Goal: Transaction & Acquisition: Subscribe to service/newsletter

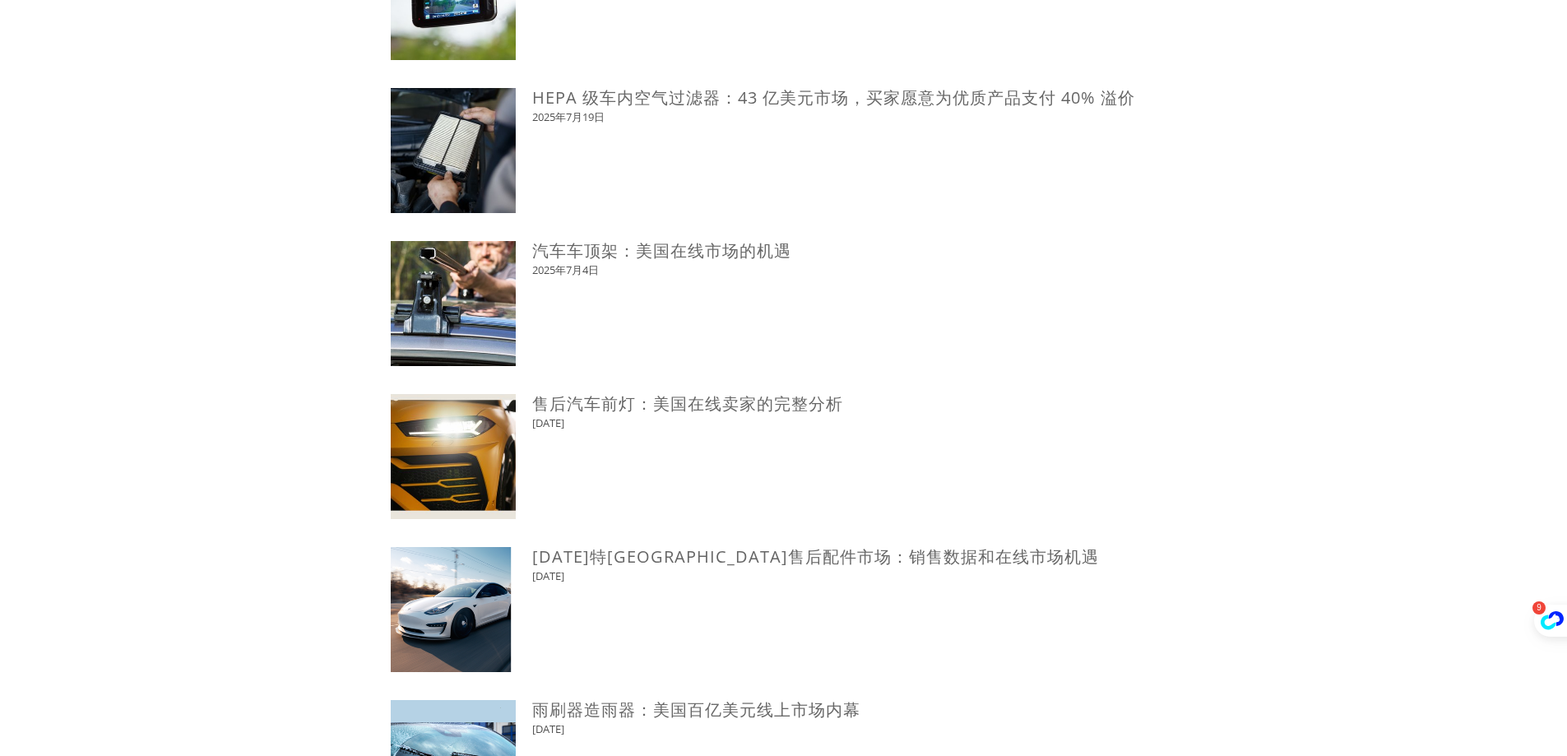
scroll to position [905, 0]
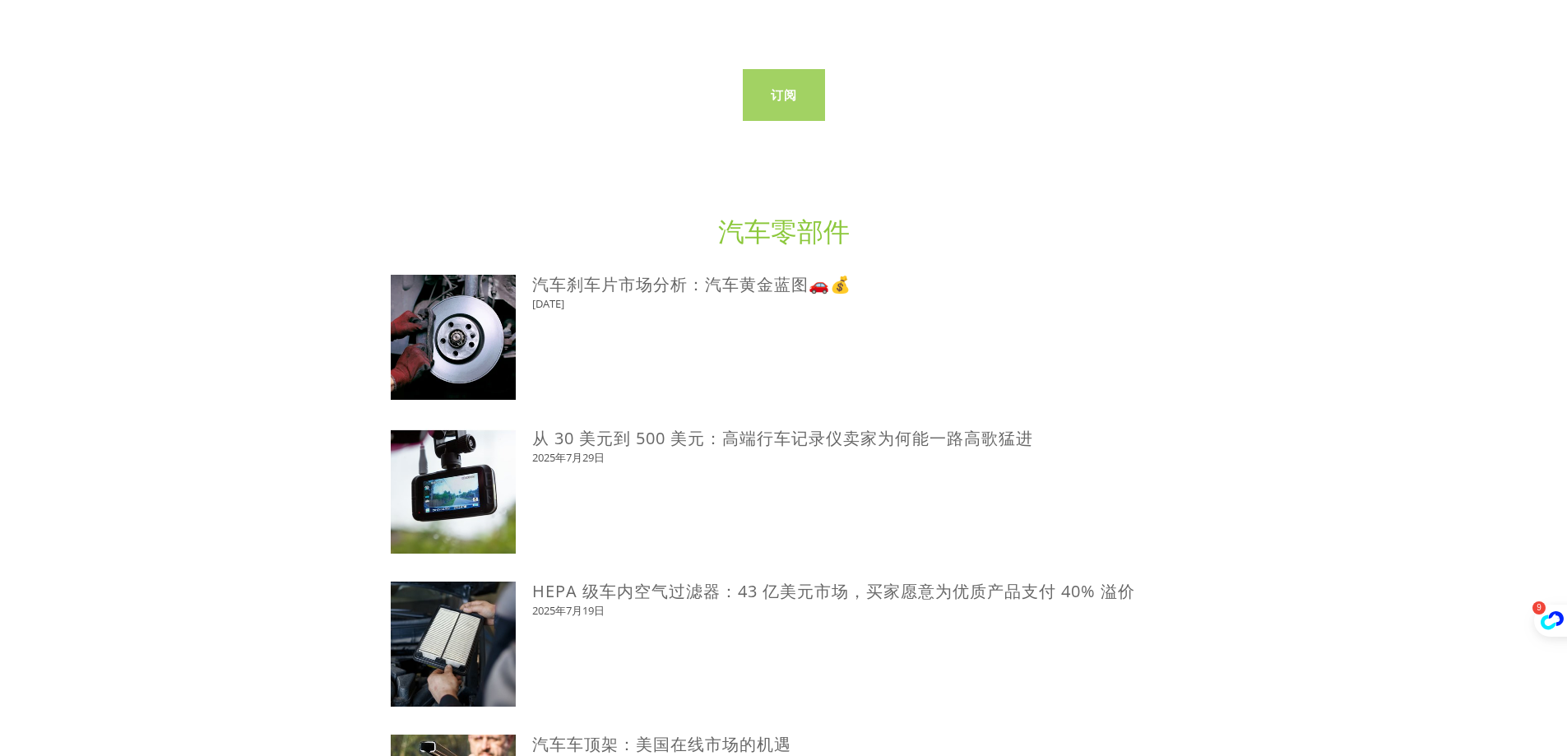
click at [782, 110] on link "订阅" at bounding box center [784, 95] width 82 height 52
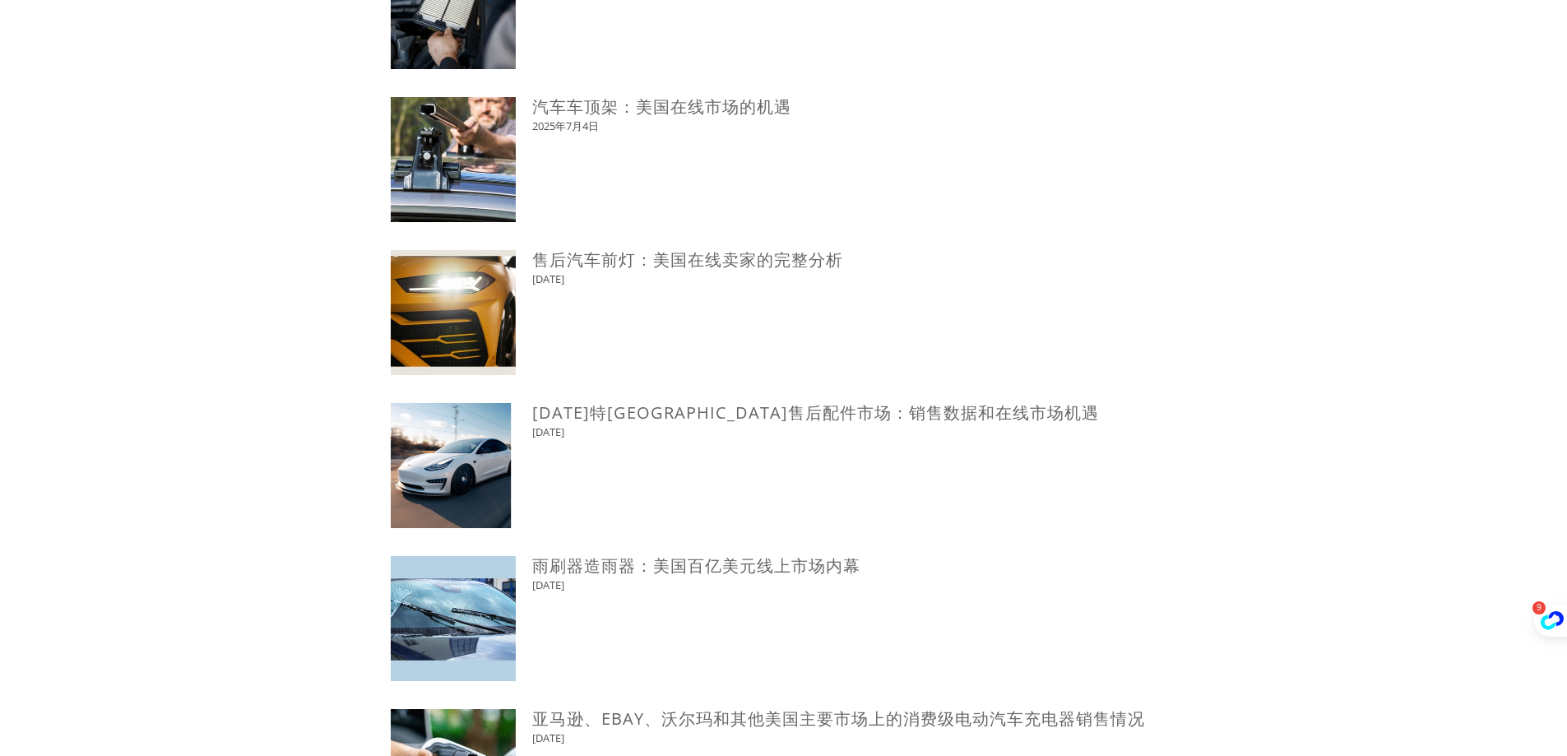
scroll to position [1810, 0]
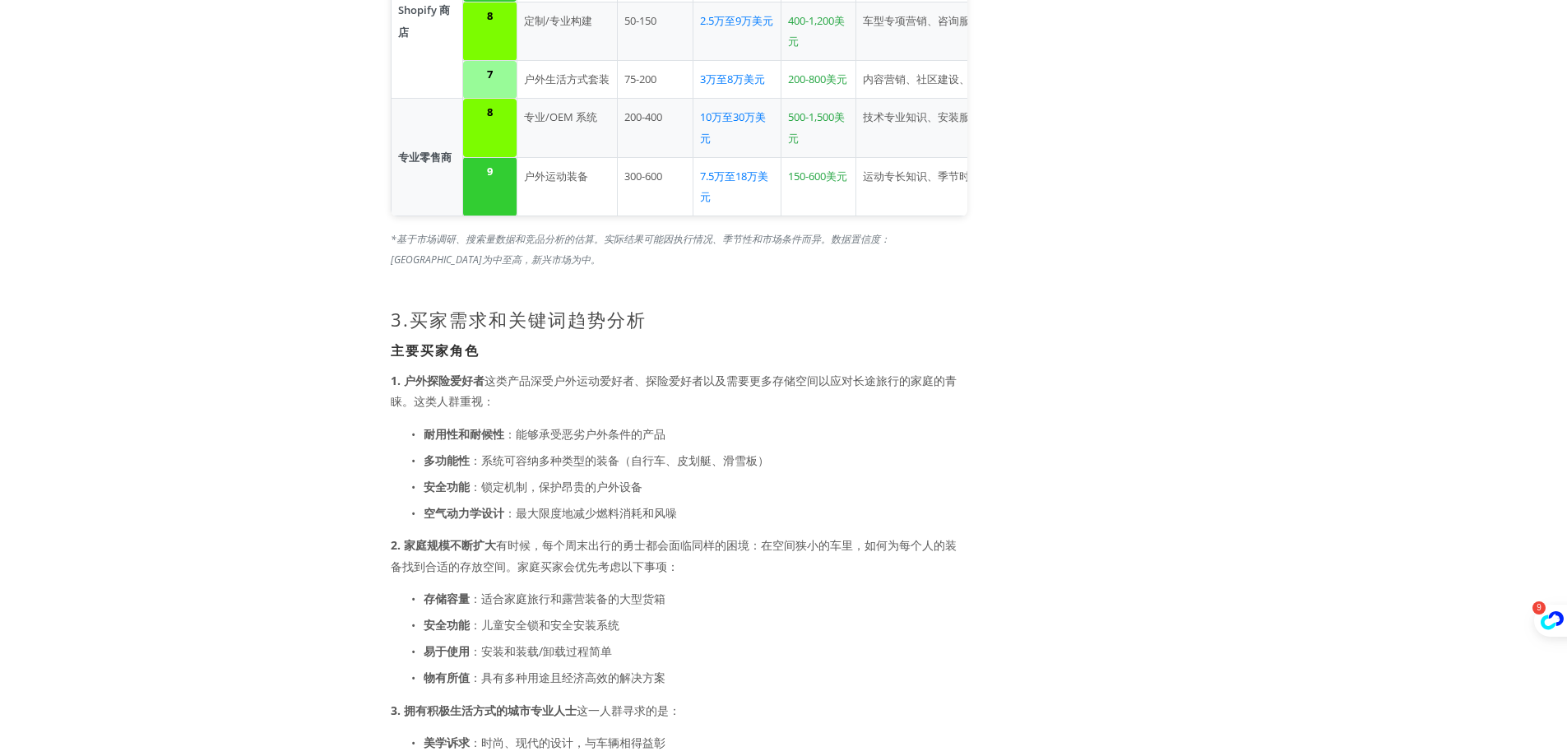
scroll to position [1810, 0]
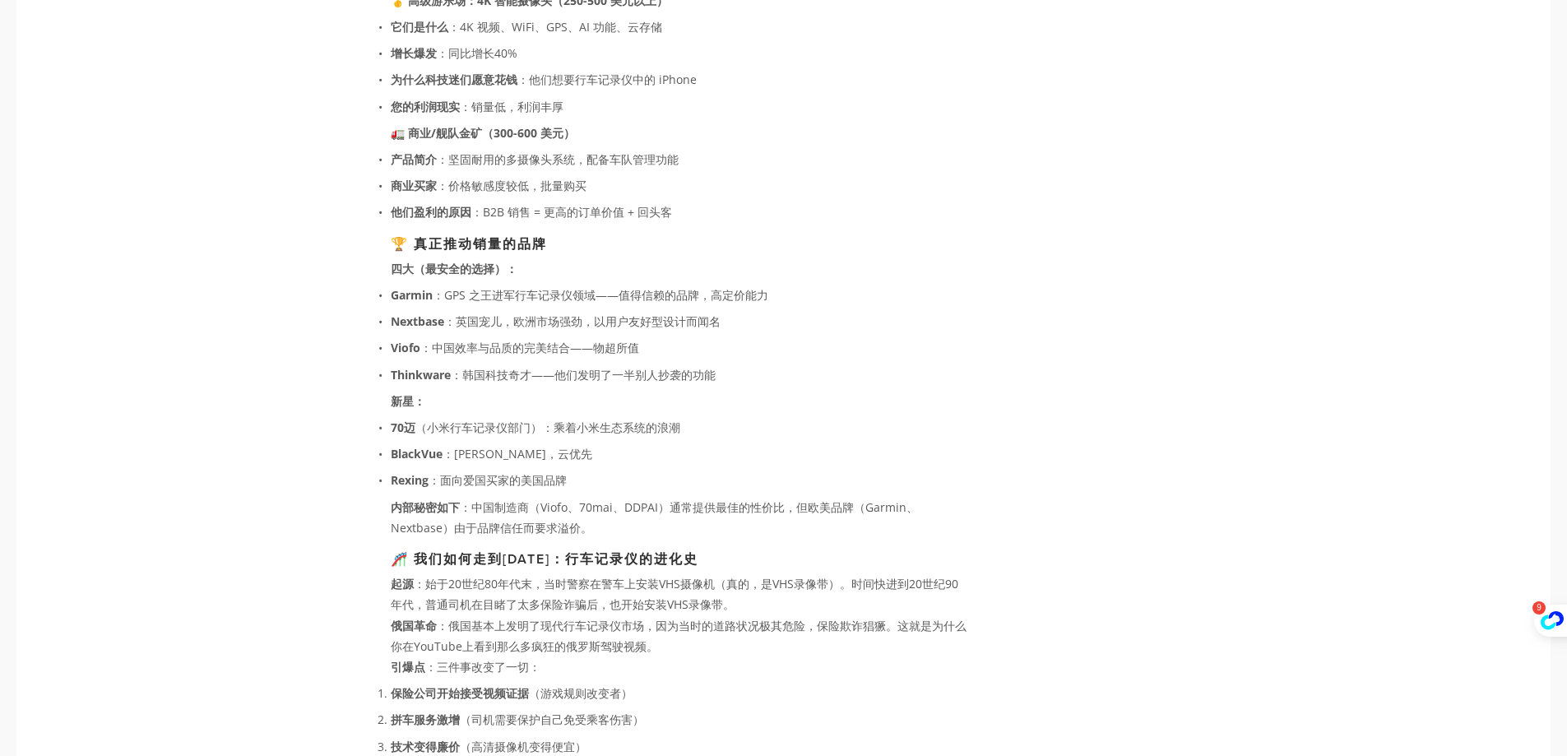
scroll to position [1234, 0]
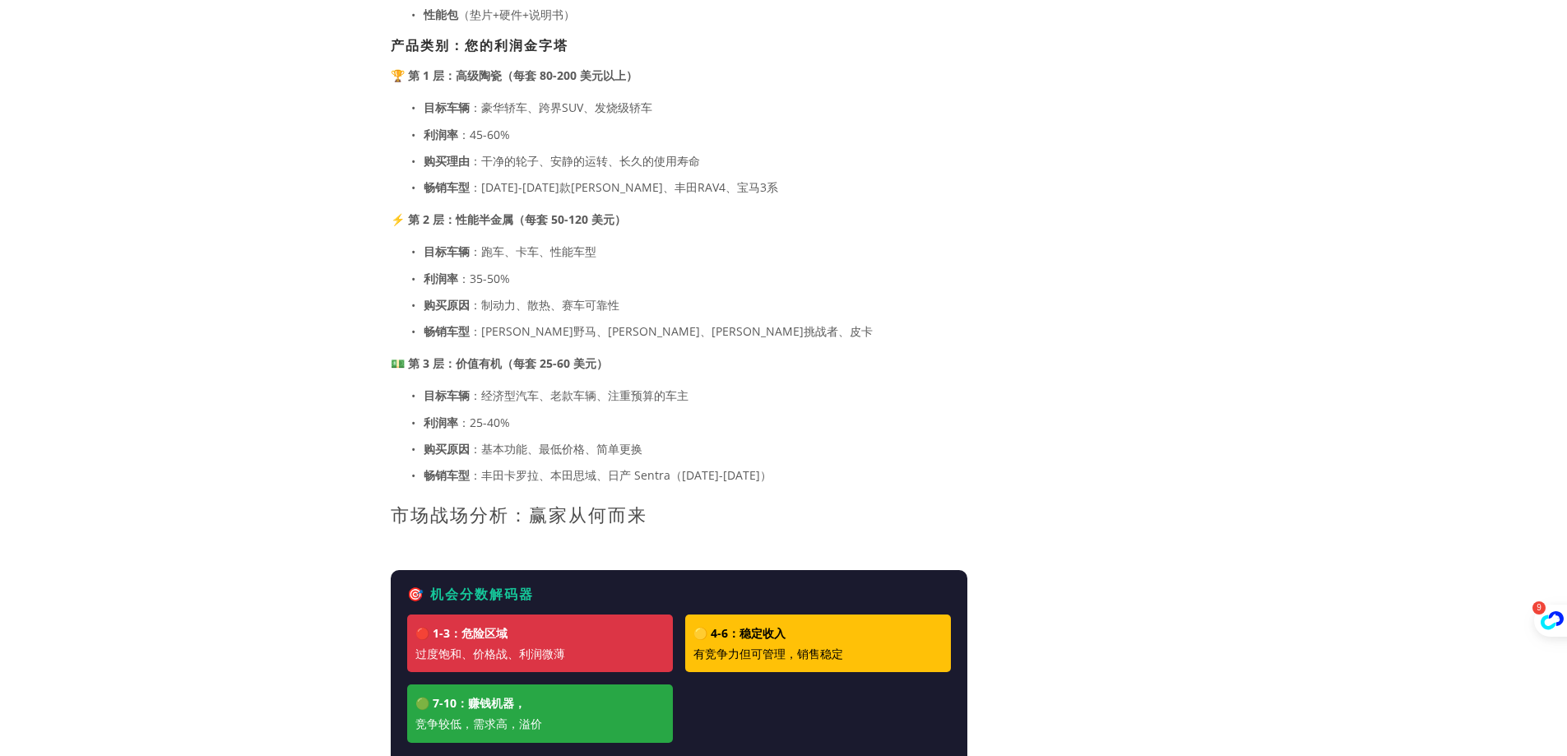
scroll to position [1481, 0]
